Goal: Communication & Community: Share content

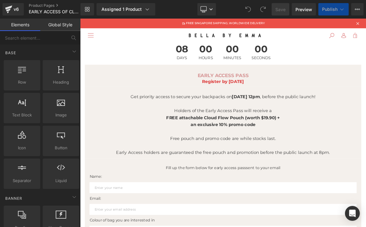
scroll to position [23, 0]
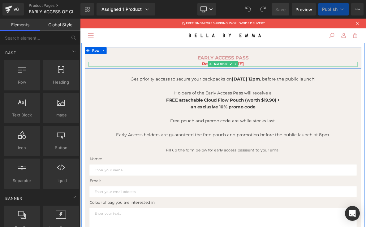
click at [285, 79] on link at bounding box center [284, 77] width 6 height 7
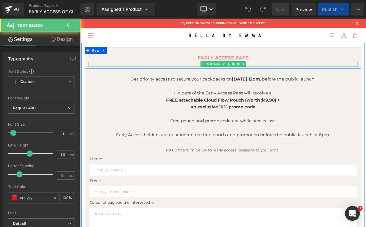
click at [304, 77] on p "Register by [DATE]" at bounding box center [267, 78] width 353 height 6
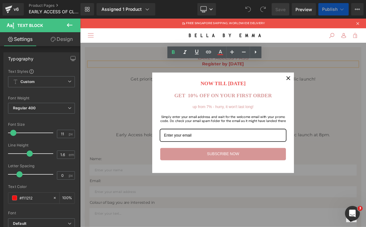
scroll to position [0, 0]
click at [350, 95] on icon "close icon" at bounding box center [352, 96] width 5 height 5
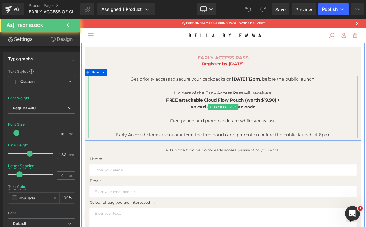
click at [300, 101] on p "Get priority access to secure your backpacks on [DATE] 12pm , before the public…" at bounding box center [267, 97] width 353 height 9
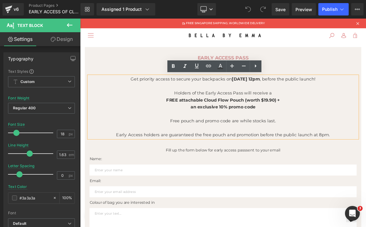
click at [291, 99] on span "[DATE] 12pm" at bounding box center [297, 97] width 37 height 7
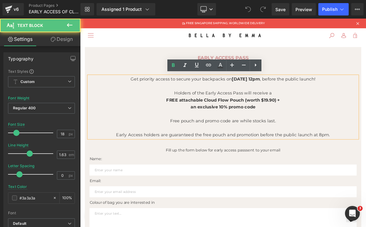
scroll to position [31, 0]
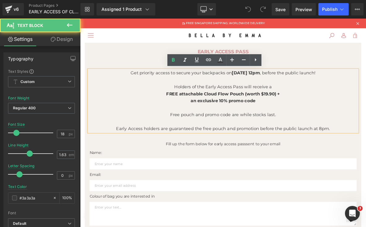
click at [366, 160] on p "Early Access holders are guaranteed the free pouch and promotion before the pub…" at bounding box center [267, 162] width 353 height 9
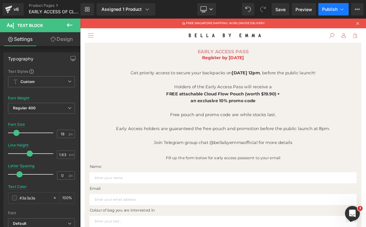
click at [332, 7] on span "Publish" at bounding box center [329, 9] width 15 height 5
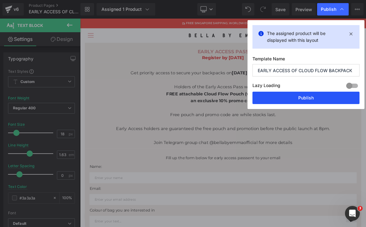
click at [293, 100] on button "Publish" at bounding box center [305, 98] width 107 height 12
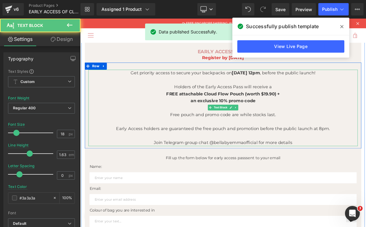
click at [280, 181] on p "Join Telegram group chat @bellabyemmaofficial for more details" at bounding box center [267, 180] width 353 height 9
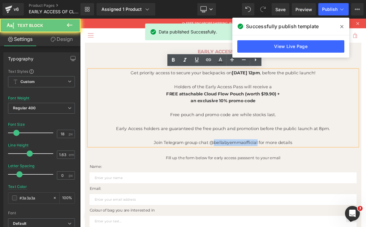
click at [280, 181] on p "Join Telegram group chat @bellabyemmaofficial for more details" at bounding box center [267, 180] width 353 height 9
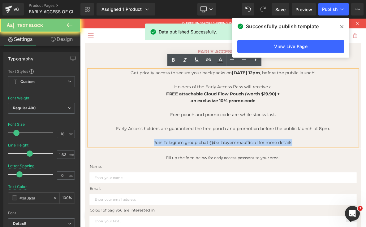
click at [280, 181] on p "Join Telegram group chat @bellabyemmaofficial for more details" at bounding box center [267, 180] width 353 height 9
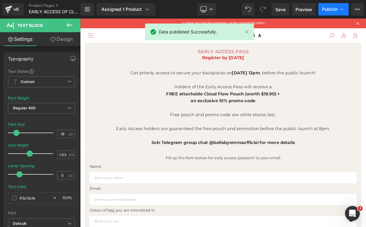
click at [335, 7] on span "Publish" at bounding box center [329, 9] width 15 height 5
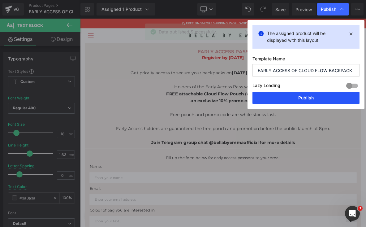
drag, startPoint x: 309, startPoint y: 100, endPoint x: 299, endPoint y: 107, distance: 11.7
click at [309, 100] on button "Publish" at bounding box center [305, 98] width 107 height 12
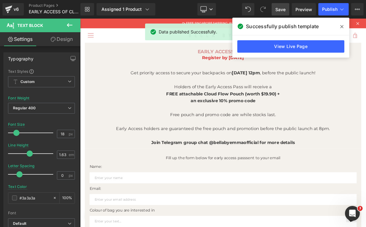
click at [280, 10] on span "Save" at bounding box center [280, 9] width 10 height 6
